Goal: Task Accomplishment & Management: Complete application form

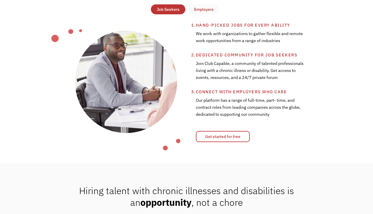
scroll to position [231, 0]
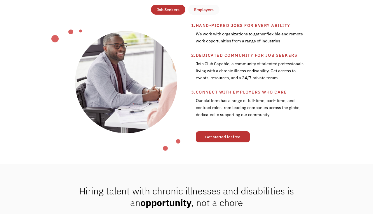
click at [207, 135] on link "Get started for free" at bounding box center [223, 136] width 54 height 11
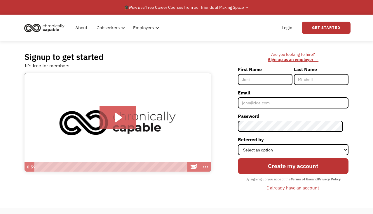
click at [260, 77] on input "First Name" at bounding box center [265, 79] width 55 height 11
type input "Leah"
type input "Eidelson"
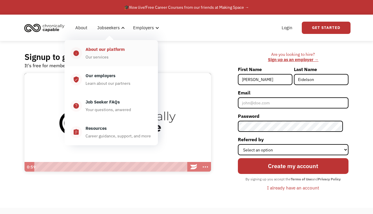
click at [107, 54] on div "Our services" at bounding box center [96, 56] width 23 height 7
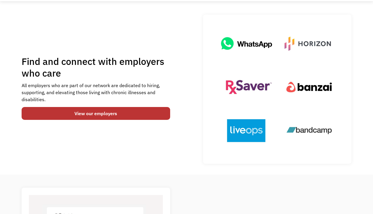
scroll to position [39, 0]
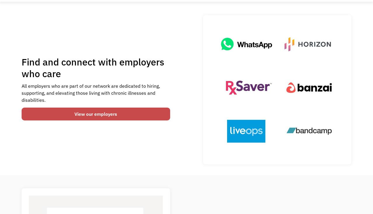
click at [150, 114] on link "View our employers" at bounding box center [96, 113] width 149 height 13
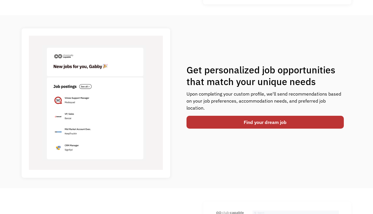
scroll to position [199, 0]
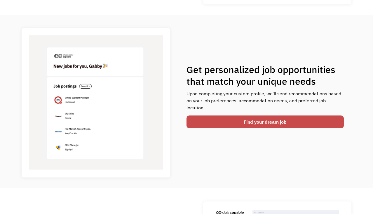
click at [237, 118] on link "Find your dream job" at bounding box center [264, 121] width 157 height 13
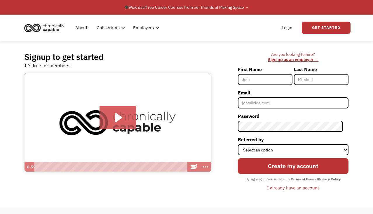
click at [257, 80] on input "First Name" at bounding box center [265, 79] width 55 height 11
type input "[PERSON_NAME]"
type input "Eidelson"
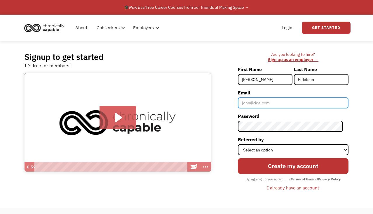
click at [273, 101] on input "Email" at bounding box center [293, 102] width 111 height 11
type input "[PERSON_NAME][EMAIL_ADDRESS][PERSON_NAME][DOMAIN_NAME]"
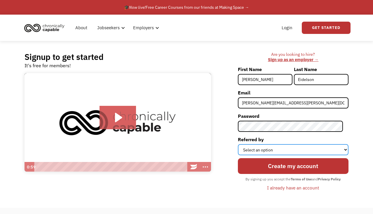
click at [286, 144] on select "Select an option Instagram Facebook Twitter Search Engine News Article Word of …" at bounding box center [293, 149] width 111 height 11
select select "News Article"
click at [243, 144] on select "Select an option Instagram Facebook Twitter Search Engine News Article Word of …" at bounding box center [293, 149] width 111 height 11
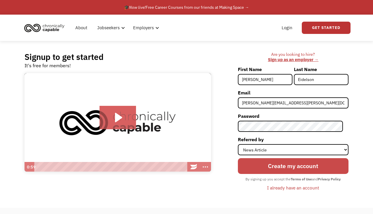
click at [290, 170] on input "Create my account" at bounding box center [293, 165] width 111 height 15
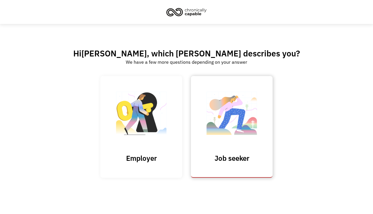
click at [232, 123] on img at bounding box center [231, 116] width 58 height 57
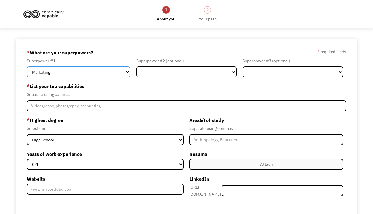
click at [66, 71] on select "Marketing Human Resources Finance Technology Operations Sales Industrial & Manu…" at bounding box center [78, 71] width 103 height 11
select select "Science & Education"
click at [27, 66] on select "Marketing Human Resources Finance Technology Operations Sales Industrial & Manu…" at bounding box center [78, 71] width 103 height 11
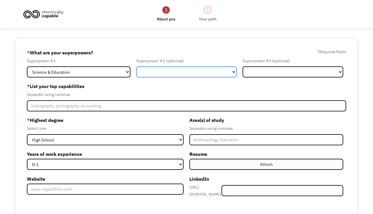
click at [163, 73] on select "Marketing Human Resources Finance Technology Operations Sales Industrial & Manu…" at bounding box center [186, 71] width 100 height 11
select select "Customer Service"
click at [136, 66] on select "Marketing Human Resources Finance Technology Operations Sales Industrial & Manu…" at bounding box center [186, 71] width 100 height 11
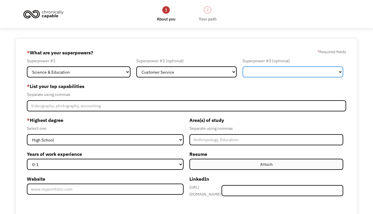
click at [263, 74] on select "Marketing Human Resources Finance Technology Operations Sales Industrial & Manu…" at bounding box center [292, 71] width 100 height 11
select select "Healthcare"
click at [242, 66] on select "Marketing Human Resources Finance Technology Operations Sales Industrial & Manu…" at bounding box center [292, 71] width 100 height 11
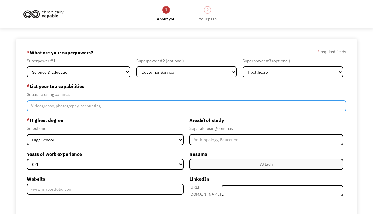
click at [151, 105] on input "Member-Create-Step1" at bounding box center [186, 105] width 319 height 11
click at [143, 109] on input "Communication, organization," at bounding box center [186, 105] width 319 height 11
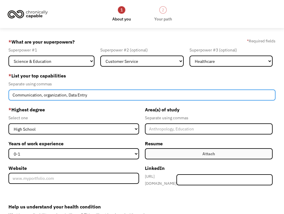
type input "Communication, organization, Data Entry"
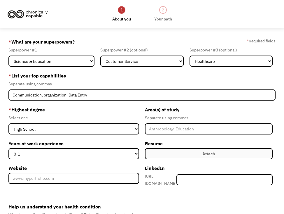
click at [130, 109] on label "* Highest degree" at bounding box center [73, 109] width 131 height 9
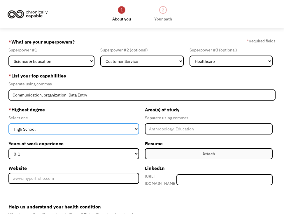
click at [96, 126] on select "High School Associates Bachelors Master's PhD" at bounding box center [73, 128] width 131 height 11
select select "bachelors"
click at [8, 123] on select "High School Associates Bachelors Master's PhD" at bounding box center [73, 128] width 131 height 11
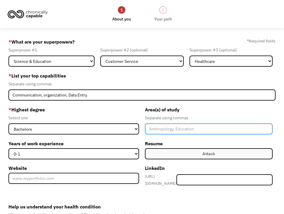
click at [172, 127] on input "Member-Create-Step1" at bounding box center [209, 128] width 128 height 11
type input "Environmental Science"
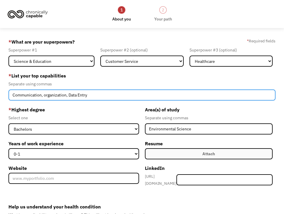
click at [158, 95] on input "Communication, organization, Data Entry" at bounding box center [141, 94] width 267 height 11
type input "Communication, organization, Data Entry, Lab diagnostic testing, Data collection"
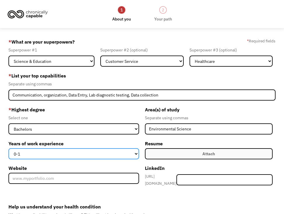
click at [100, 155] on select "0-1 2-4 5-10 11-15 15+" at bounding box center [73, 153] width 131 height 11
select select "2-4"
click at [8, 148] on select "0-1 2-4 5-10 11-15 15+" at bounding box center [73, 153] width 131 height 11
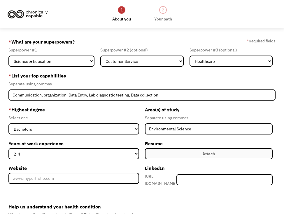
click at [141, 142] on div "* Highest degree Select one High School Associates Bachelors Master's PhD Years…" at bounding box center [75, 146] width 134 height 83
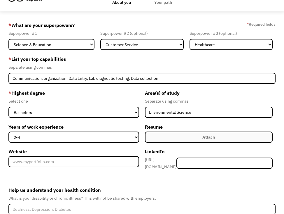
scroll to position [21, 0]
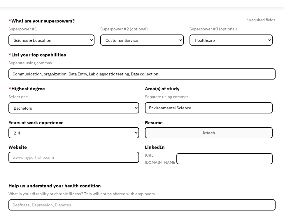
click at [154, 133] on label "Attach" at bounding box center [209, 132] width 128 height 11
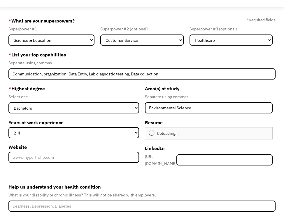
type input "Continue"
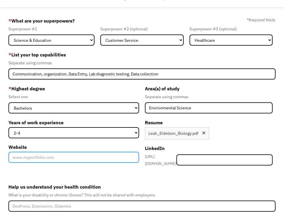
click at [71, 160] on input "Website" at bounding box center [73, 156] width 131 height 11
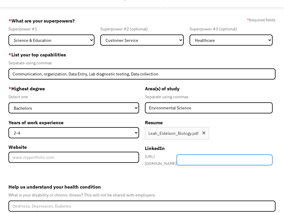
click at [224, 157] on input "Member-Create-Step1" at bounding box center [225, 159] width 96 height 11
type input "leaheidelson"
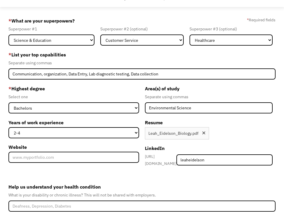
click at [245, 168] on form "68a25a49f1d593d86f26bf4b leah.eidelson@gmail.com Leah Eidelson News Article * W…" at bounding box center [141, 133] width 267 height 235
click at [221, 131] on div "Attach Uploading... Leah_Eidelson_Biology.pdf Upload failed. Max size for files…" at bounding box center [209, 133] width 128 height 12
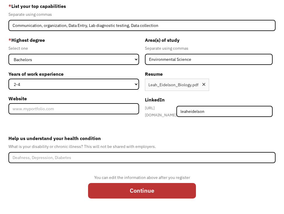
scroll to position [75, 0]
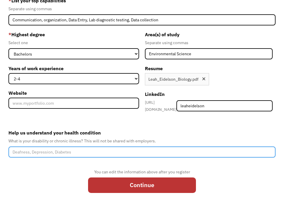
click at [169, 153] on input "Help us understand your health condition" at bounding box center [141, 151] width 267 height 11
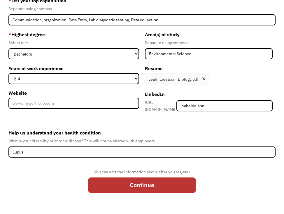
click at [186, 130] on label "Help us understand your health condition" at bounding box center [141, 132] width 267 height 9
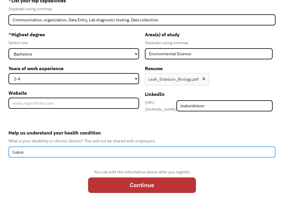
click at [186, 146] on input "Lupus" at bounding box center [141, 151] width 267 height 11
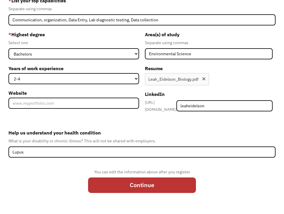
click at [164, 124] on form "68a25a49f1d593d86f26bf4b leah.eidelson@gmail.com Leah Eidelson News Article * W…" at bounding box center [141, 79] width 267 height 235
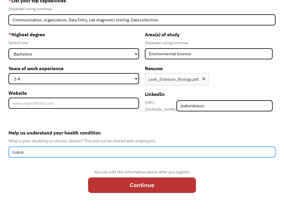
click at [131, 153] on input "Lupus" at bounding box center [141, 151] width 267 height 11
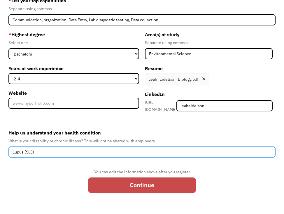
type input "Lupus (SLE)"
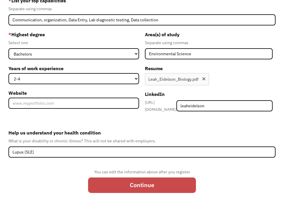
click at [132, 181] on input "Continue" at bounding box center [142, 184] width 108 height 15
type input "Please wait..."
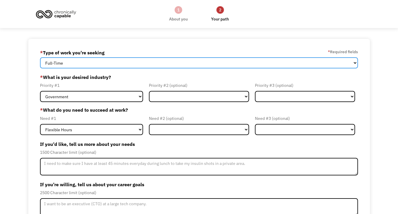
click at [140, 63] on select "Full-Time Part-Time Both Full-Time and Part-Time" at bounding box center [198, 62] width 317 height 11
select select "Both Full-Time and Part-Time"
click at [40, 57] on select "Full-Time Part-Time Both Full-Time and Part-Time" at bounding box center [198, 62] width 317 height 11
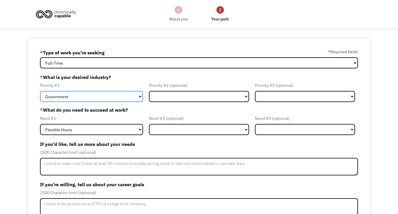
click at [110, 98] on select "Government Finance & Insurance Health & Social Care Tech & Engineering Creative…" at bounding box center [91, 96] width 103 height 11
select select "Health & Social Care"
click at [40, 91] on select "Government Finance & Insurance Health & Social Care Tech & Engineering Creative…" at bounding box center [91, 96] width 103 height 11
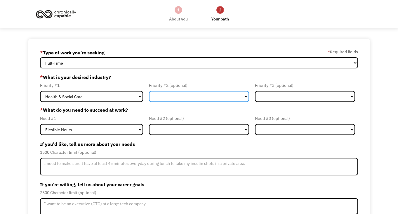
click at [174, 95] on select "Government Finance & Insurance Health & Social Care Tech & Engineering Creative…" at bounding box center [199, 96] width 100 height 11
select select "Tech & Engineering"
click at [149, 91] on select "Government Finance & Insurance Health & Social Care Tech & Engineering Creative…" at bounding box center [199, 96] width 100 height 11
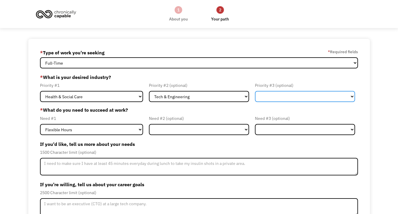
click at [274, 98] on select "Government Finance & Insurance Health & Social Care Tech & Engineering Creative…" at bounding box center [305, 96] width 100 height 11
select select "Government"
click at [255, 91] on select "Government Finance & Insurance Health & Social Care Tech & Engineering Creative…" at bounding box center [305, 96] width 100 height 11
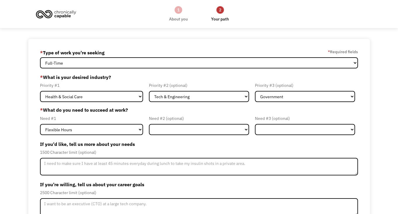
click at [252, 108] on label "* What do you need to succeed at work?" at bounding box center [198, 109] width 317 height 7
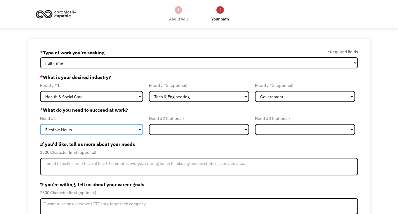
click at [117, 130] on select "Flexible Hours Remote Work Service Animal On-site Accommodations Visual Support…" at bounding box center [91, 129] width 103 height 11
select select "Remote Work"
click at [40, 124] on select "Flexible Hours Remote Work Service Animal On-site Accommodations Visual Support…" at bounding box center [91, 129] width 103 height 11
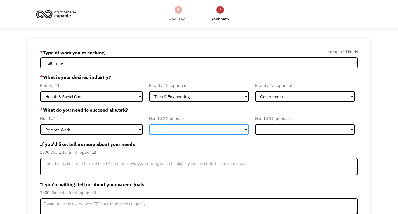
click at [167, 133] on select "Flexible Hours Remote Work Service Animal On-site Accommodations Visual Support…" at bounding box center [199, 129] width 100 height 11
select select "Flexible Hours"
click at [149, 124] on select "Flexible Hours Remote Work Service Animal On-site Accommodations Visual Support…" at bounding box center [199, 129] width 100 height 11
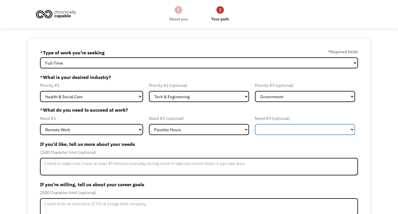
click at [269, 128] on select "Flexible Hours Remote Work Service Animal On-site Accommodations Visual Support…" at bounding box center [305, 129] width 100 height 11
select select "On-site Accommodations"
click at [255, 124] on select "Flexible Hours Remote Work Service Animal On-site Accommodations Visual Support…" at bounding box center [305, 129] width 100 height 11
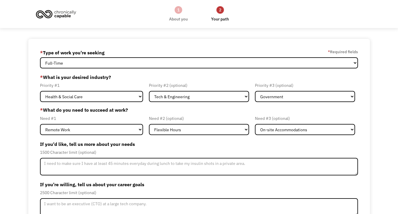
click at [262, 152] on div "1500 Character limit (optional)" at bounding box center [198, 152] width 317 height 7
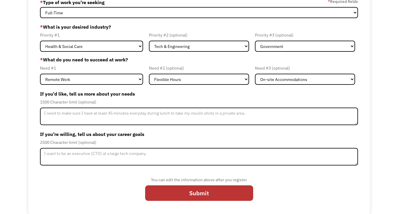
scroll to position [50, 0]
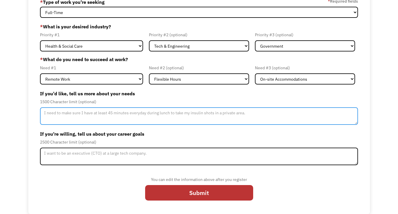
click at [224, 113] on textarea "Member-Update-Form-Step2" at bounding box center [198, 116] width 317 height 18
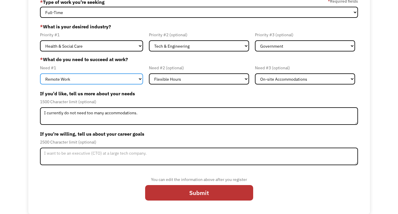
click at [131, 76] on select "Flexible Hours Remote Work Service Animal On-site Accommodations Visual Support…" at bounding box center [91, 78] width 103 height 11
click at [40, 73] on select "Flexible Hours Remote Work Service Animal On-site Accommodations Visual Support…" at bounding box center [91, 78] width 103 height 11
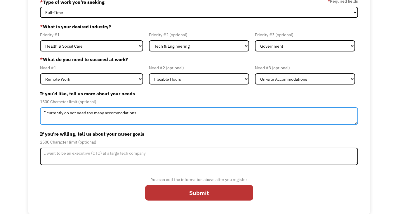
click at [155, 118] on textarea "I currently do not need too many accommodations." at bounding box center [198, 116] width 317 height 18
click at [92, 114] on textarea "I currently do not need too many accommodations. I need" at bounding box center [198, 116] width 317 height 18
click at [182, 113] on textarea "I currently do not need too many accommodations. I need" at bounding box center [198, 116] width 317 height 18
drag, startPoint x: 139, startPoint y: 113, endPoint x: 41, endPoint y: 113, distance: 97.7
click at [41, 113] on textarea "I currently do not need too many accommodations. I need" at bounding box center [198, 116] width 317 height 18
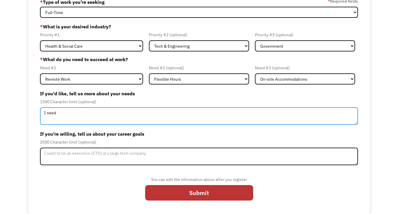
click at [68, 114] on textarea "I need" at bounding box center [198, 116] width 317 height 18
click at [43, 113] on textarea "I need" at bounding box center [198, 116] width 317 height 18
click at [86, 112] on textarea "Currently, I need" at bounding box center [198, 116] width 317 height 18
click at [130, 113] on textarea "Currently, I need to be able to work from home on days that I'm feeling more fa…" at bounding box center [198, 116] width 317 height 18
type textarea "Currently, I need to be able to work flexible on days that I'm feeling more fat…"
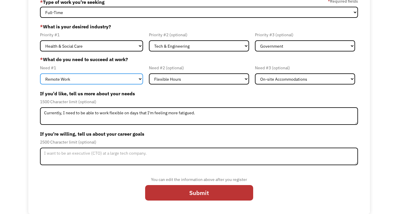
click at [123, 78] on select "Flexible Hours Remote Work Service Animal On-site Accommodations Visual Support…" at bounding box center [91, 78] width 103 height 11
select select "Flexible Hours"
click at [40, 73] on select "Flexible Hours Remote Work Service Animal On-site Accommodations Visual Support…" at bounding box center [91, 78] width 103 height 11
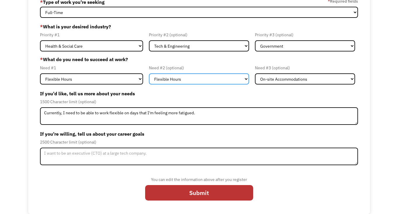
click at [168, 77] on select "Flexible Hours Remote Work Service Animal On-site Accommodations Visual Support…" at bounding box center [199, 78] width 100 height 11
select select "Remote Work"
click at [149, 73] on select "Flexible Hours Remote Work Service Animal On-site Accommodations Visual Support…" at bounding box center [199, 78] width 100 height 11
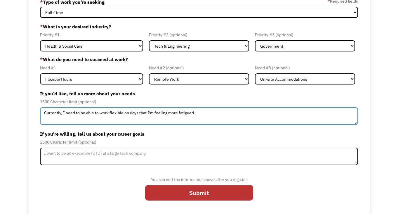
click at [213, 121] on textarea "Currently, I need to be able to work flexible on days that I'm feeling more fat…" at bounding box center [198, 116] width 317 height 18
click at [123, 115] on textarea "Currently, I need to be able to work flexible on days that I'm feeling more fat…" at bounding box center [198, 116] width 317 height 18
click at [228, 117] on textarea "Currently, I need to be able to work flexible hours on days that I'm feeling mo…" at bounding box center [198, 116] width 317 height 18
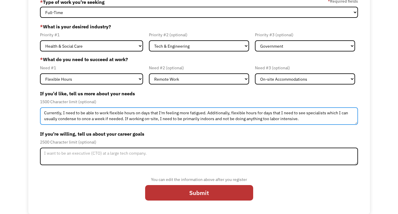
type textarea "Currently, I need to be able to work flexible hours on days that I'm feeling mo…"
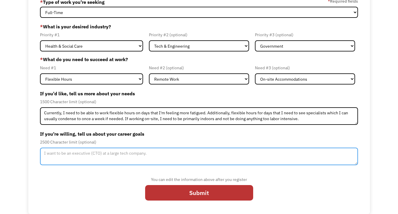
click at [176, 161] on textarea "Member-Update-Form-Step2" at bounding box center [198, 156] width 317 height 18
click at [174, 154] on textarea "Member-Update-Form-Step2" at bounding box center [198, 156] width 317 height 18
type textarea "I"
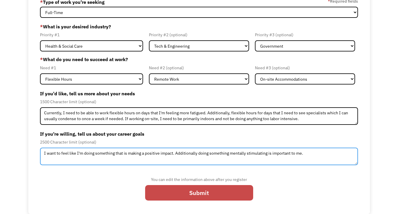
type textarea "I want to feel like I'm doing something that is making a positive impact. Addit…"
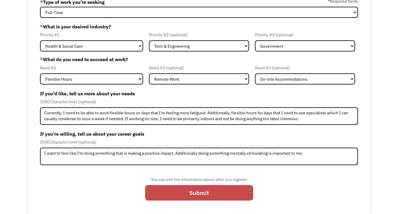
click at [188, 196] on input "Submit" at bounding box center [199, 192] width 108 height 15
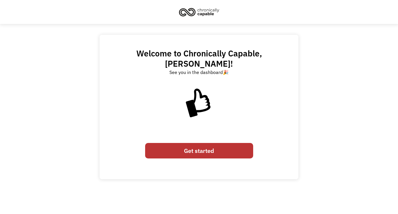
click at [236, 143] on link "Get started" at bounding box center [199, 150] width 108 height 15
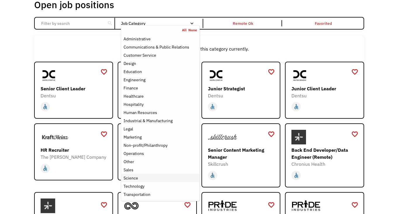
click at [140, 176] on div "Science" at bounding box center [159, 177] width 73 height 7
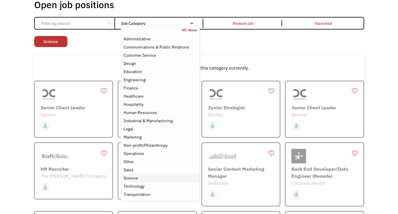
scroll to position [25, 0]
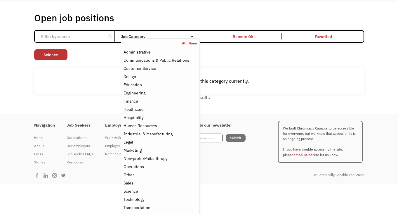
click at [14, 62] on div "Open job positions You have X liked items Search search Filter by category Admi…" at bounding box center [199, 57] width 398 height 116
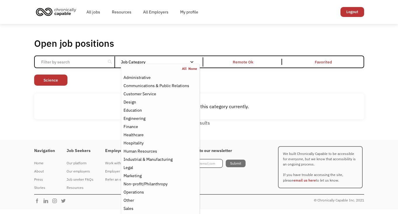
click at [184, 69] on link "All" at bounding box center [185, 68] width 6 height 5
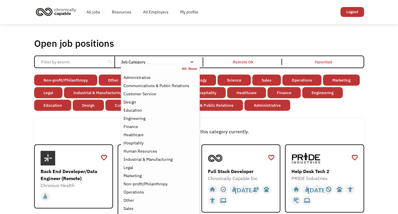
click at [84, 59] on input "Email Form" at bounding box center [70, 61] width 65 height 11
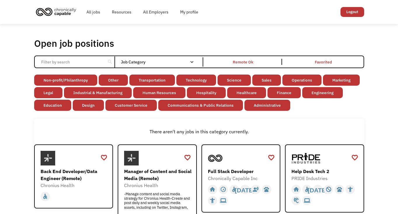
click at [69, 62] on input "Email Form" at bounding box center [70, 61] width 65 height 11
click at [232, 76] on link "Science" at bounding box center [233, 79] width 33 height 11
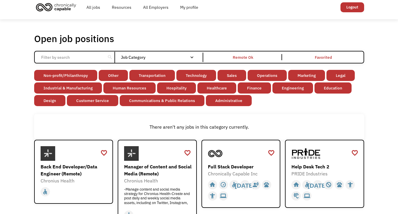
scroll to position [0, 0]
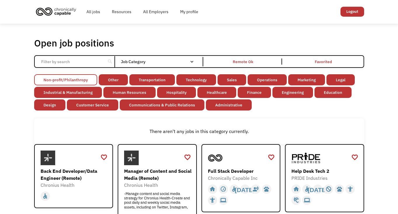
click at [47, 81] on link "Non-profit/Philanthropy" at bounding box center [65, 79] width 63 height 11
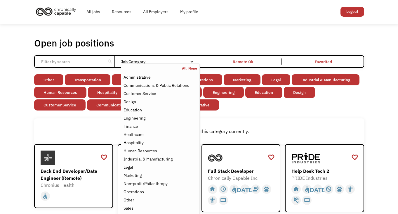
click at [184, 67] on link "All" at bounding box center [185, 68] width 6 height 5
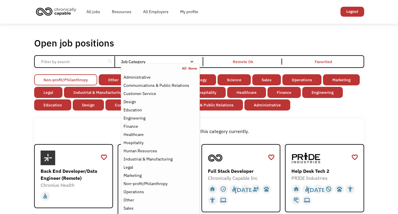
click at [70, 78] on link "Non-profit/Philanthropy" at bounding box center [65, 79] width 63 height 11
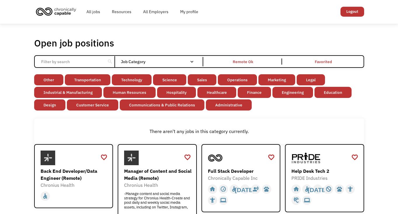
click at [189, 56] on div "search Filter by category Administration Communications & Public Relations Cust…" at bounding box center [199, 61] width 330 height 13
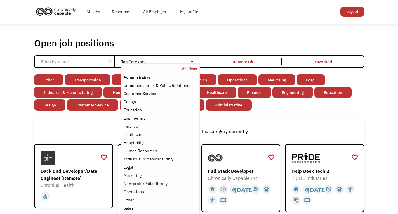
click at [190, 60] on div "Email Form" at bounding box center [192, 62] width 4 height 4
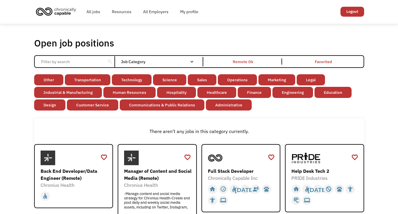
click at [191, 62] on div "Email Form" at bounding box center [192, 62] width 4 height 4
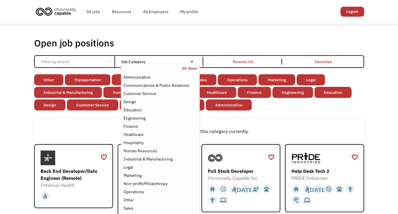
click at [193, 71] on nav "All None Administrative Communications & Public Relations Customer Service Desi…" at bounding box center [160, 151] width 78 height 176
click at [193, 67] on link "None" at bounding box center [192, 68] width 9 height 5
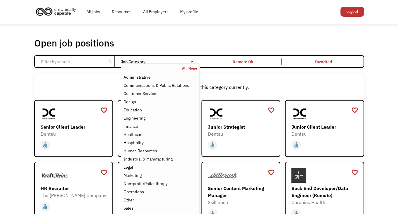
click at [176, 58] on div "Job Category" at bounding box center [160, 61] width 78 height 9
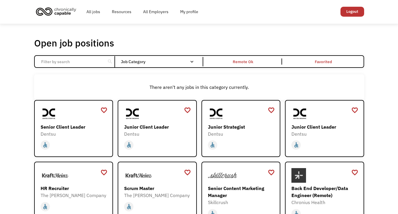
click at [176, 58] on div "Job Category" at bounding box center [160, 61] width 78 height 9
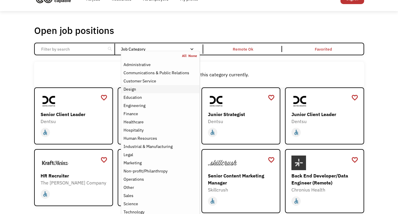
scroll to position [15, 0]
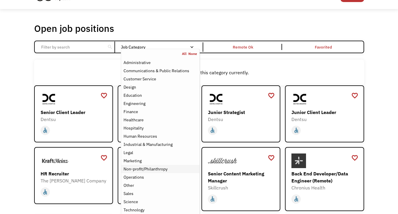
click at [152, 168] on div "Non-profit/Philanthropy" at bounding box center [145, 168] width 44 height 7
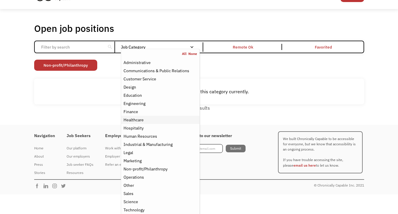
click at [153, 119] on div "Healthcare" at bounding box center [159, 119] width 73 height 7
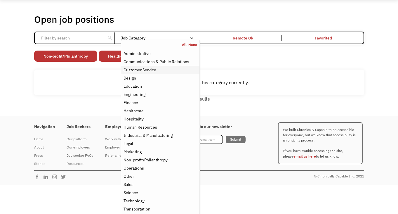
scroll to position [25, 0]
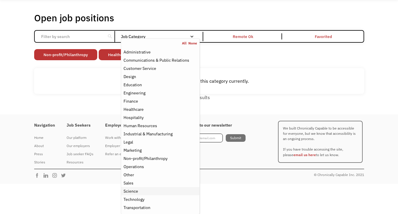
click at [141, 191] on div "Science" at bounding box center [159, 190] width 73 height 7
click at [137, 176] on div "Other" at bounding box center [159, 174] width 73 height 7
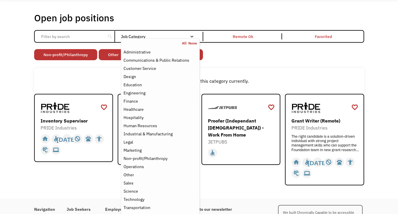
click at [22, 125] on div "Open job positions You have X liked items Search search Filter by category Admi…" at bounding box center [199, 99] width 398 height 200
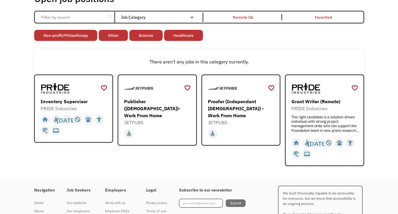
scroll to position [48, 0]
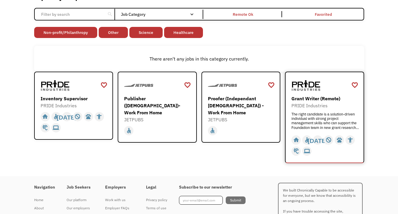
click at [345, 111] on div "Grant Writer (Remote) PRIDE Industries The right candidate is a solution-driven…" at bounding box center [325, 112] width 68 height 34
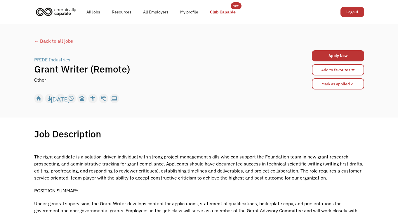
click at [225, 14] on link "Club Capable" at bounding box center [222, 12] width 37 height 19
click at [97, 10] on link "All jobs" at bounding box center [93, 12] width 25 height 19
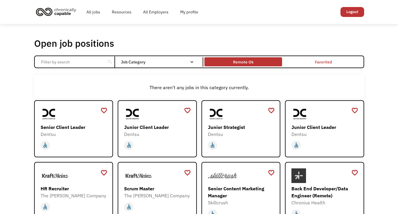
click at [248, 60] on div "Remote Ok" at bounding box center [243, 61] width 20 height 7
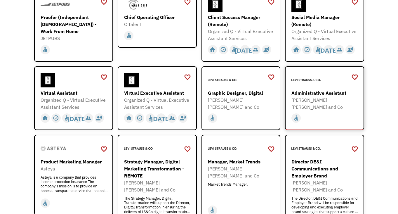
scroll to position [206, 0]
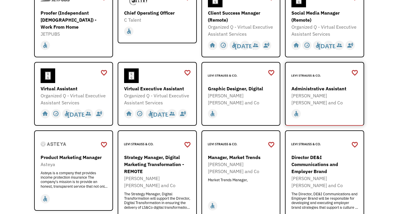
click at [337, 97] on div "[PERSON_NAME] [PERSON_NAME] and Co" at bounding box center [325, 99] width 68 height 14
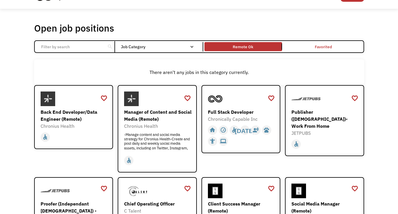
scroll to position [15, 0]
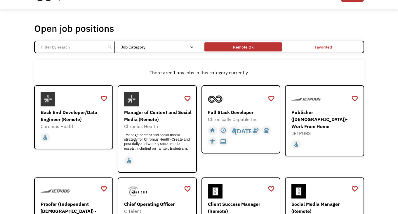
click at [223, 46] on div "Remote Ok" at bounding box center [243, 47] width 78 height 6
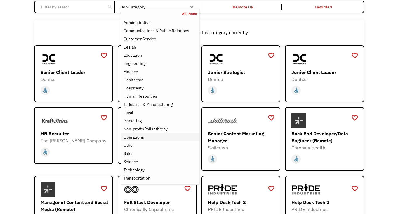
scroll to position [55, 0]
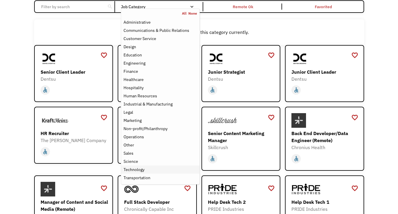
click at [167, 168] on div "Technology" at bounding box center [159, 169] width 73 height 7
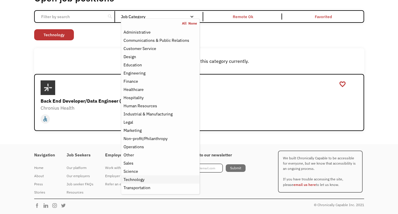
scroll to position [45, 0]
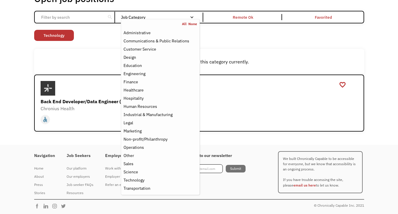
click at [87, 64] on div "There aren't any jobs in this category currently." at bounding box center [199, 61] width 324 height 7
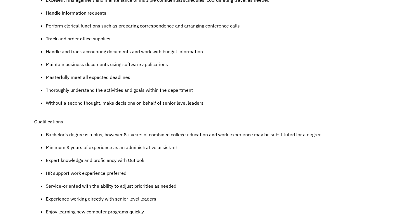
scroll to position [300, 0]
